Goal: Find specific page/section: Find specific page/section

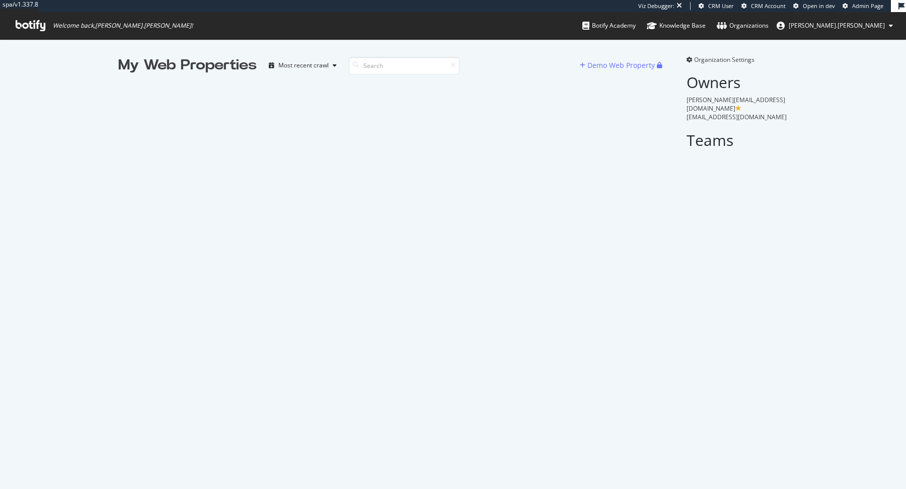
scroll to position [489, 906]
click at [388, 66] on input at bounding box center [404, 66] width 111 height 18
type input "zoopla"
click at [315, 132] on div "No results matching your query" at bounding box center [390, 169] width 544 height 188
click at [417, 62] on input "zoopla" at bounding box center [404, 66] width 111 height 18
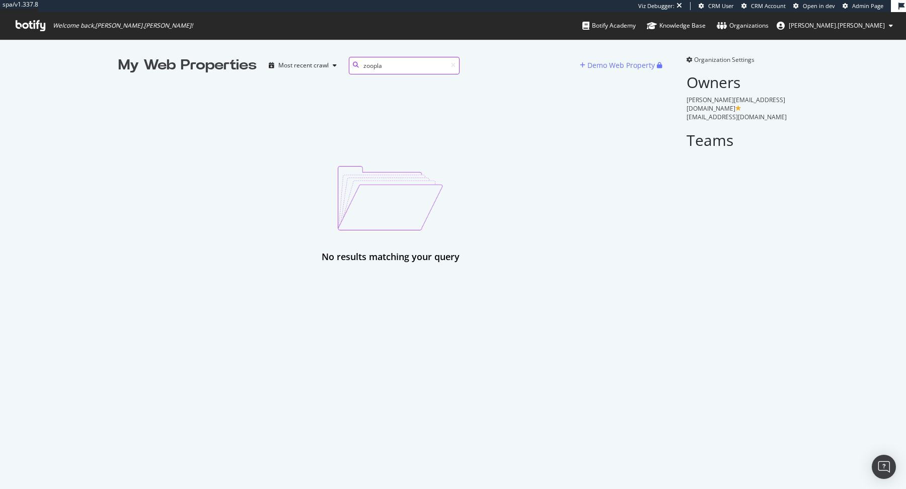
click at [417, 62] on input "zoopla" at bounding box center [404, 66] width 111 height 18
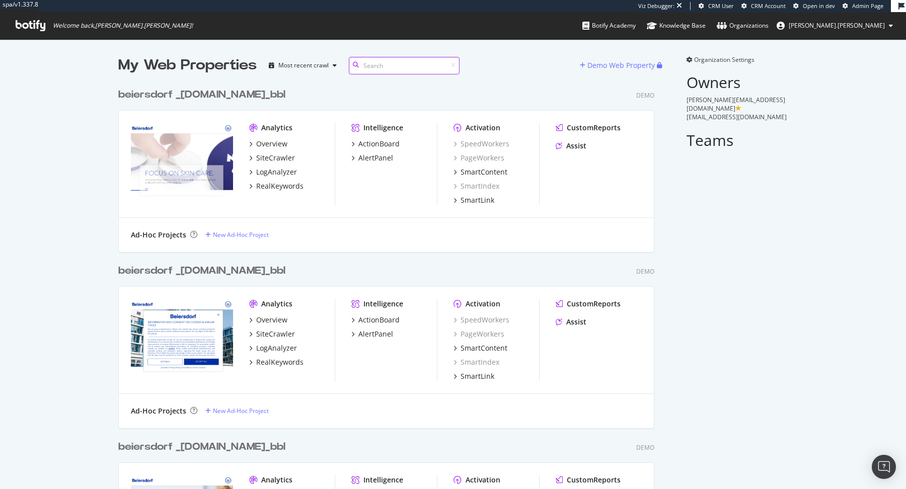
scroll to position [16136, 544]
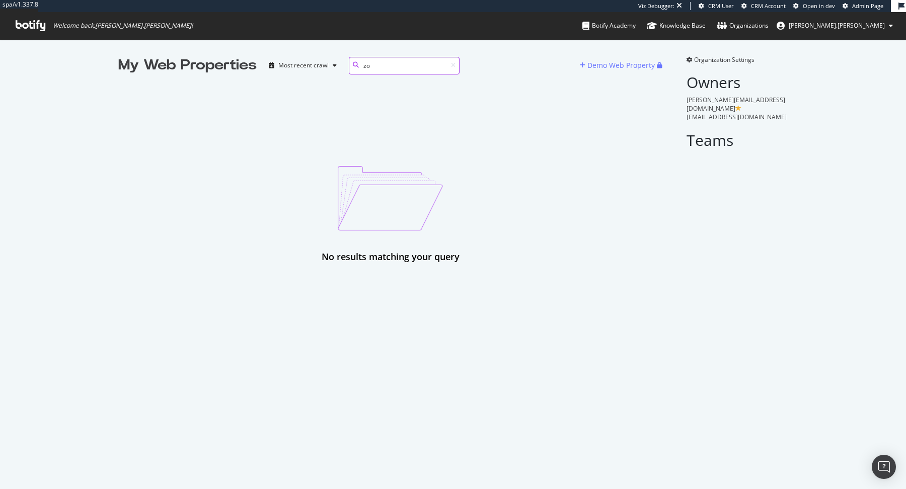
type input "z"
type input "moonpig"
click at [222, 177] on div "No results matching your query" at bounding box center [390, 215] width 544 height 98
